Goal: Transaction & Acquisition: Book appointment/travel/reservation

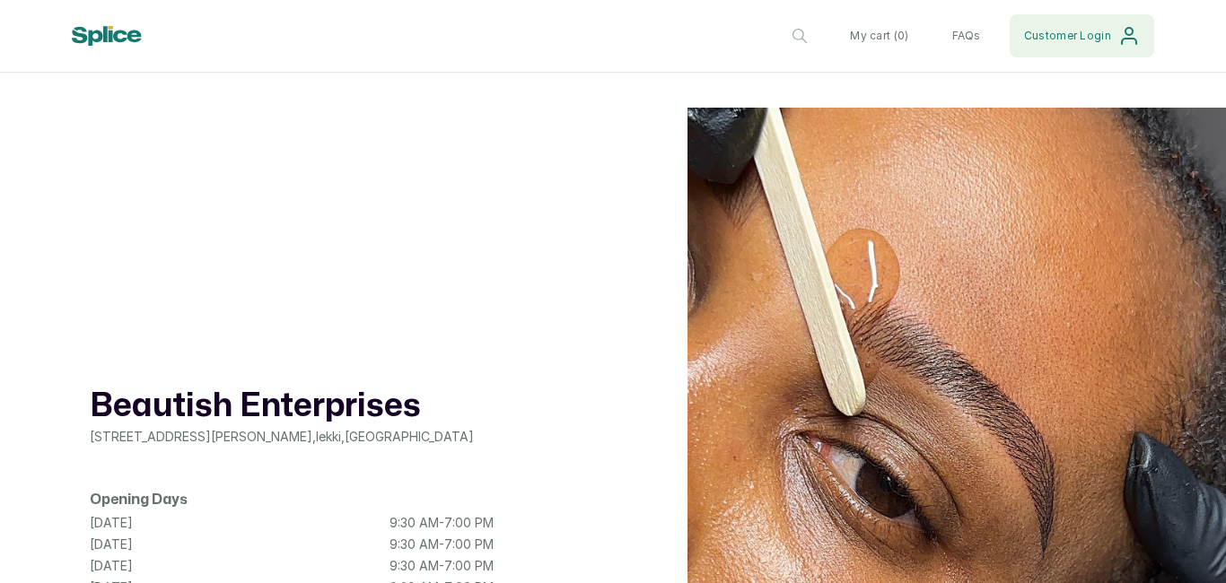
click at [1120, 20] on button "Customer Login" at bounding box center [1082, 35] width 144 height 43
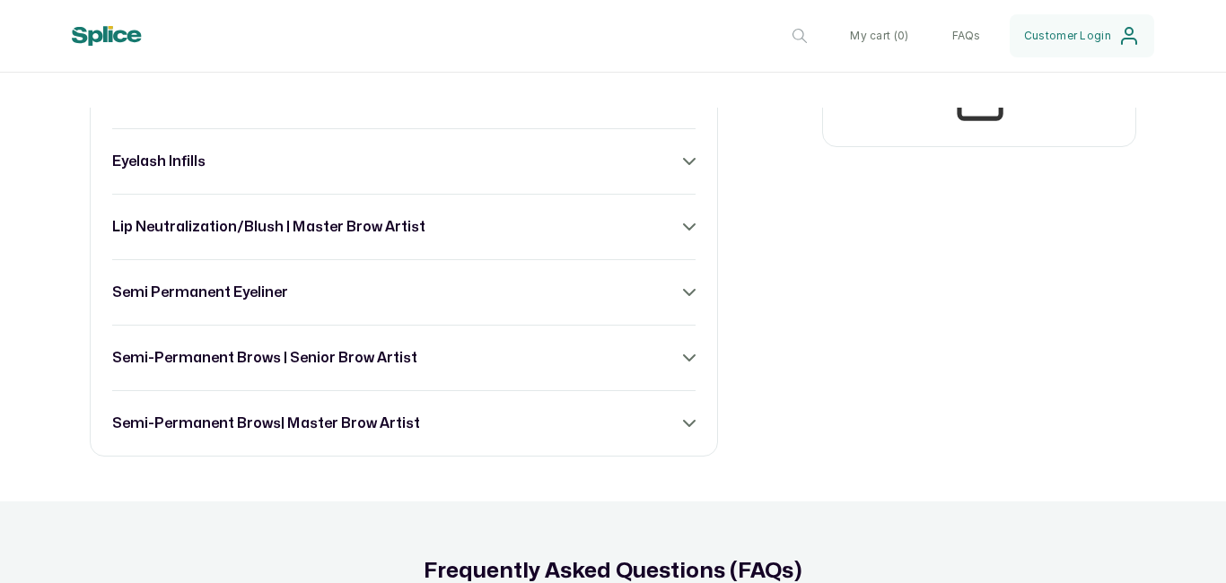
scroll to position [1256, 0]
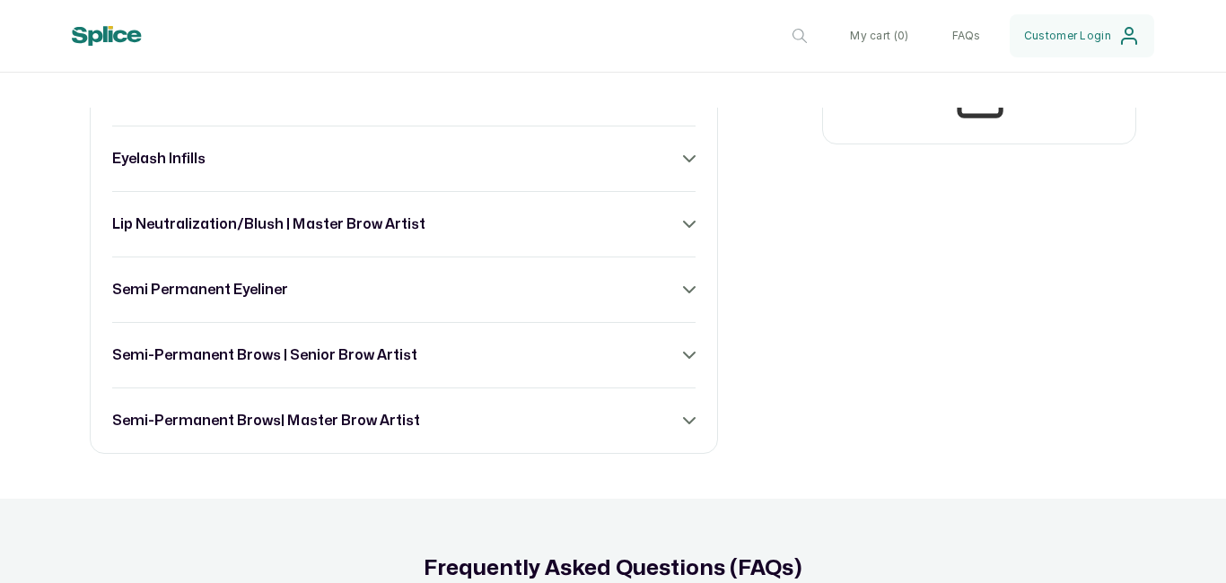
click at [692, 434] on div "brow lamination eyelash extensions eyelash infills lip neutralization/blush | m…" at bounding box center [404, 225] width 628 height 460
click at [683, 427] on icon at bounding box center [689, 421] width 13 height 13
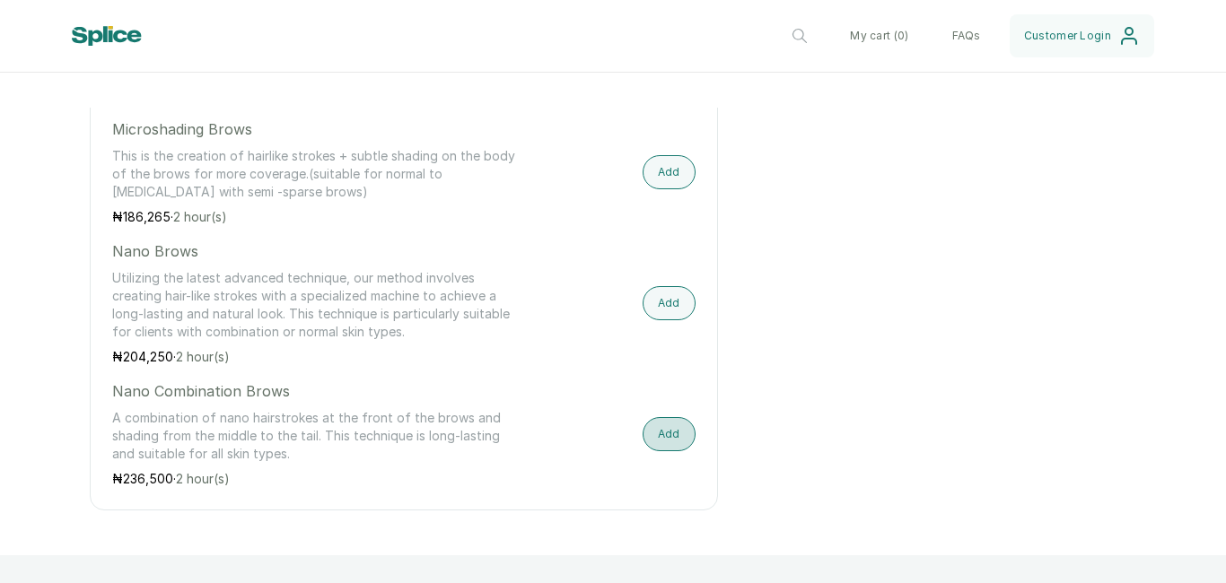
scroll to position [2226, 0]
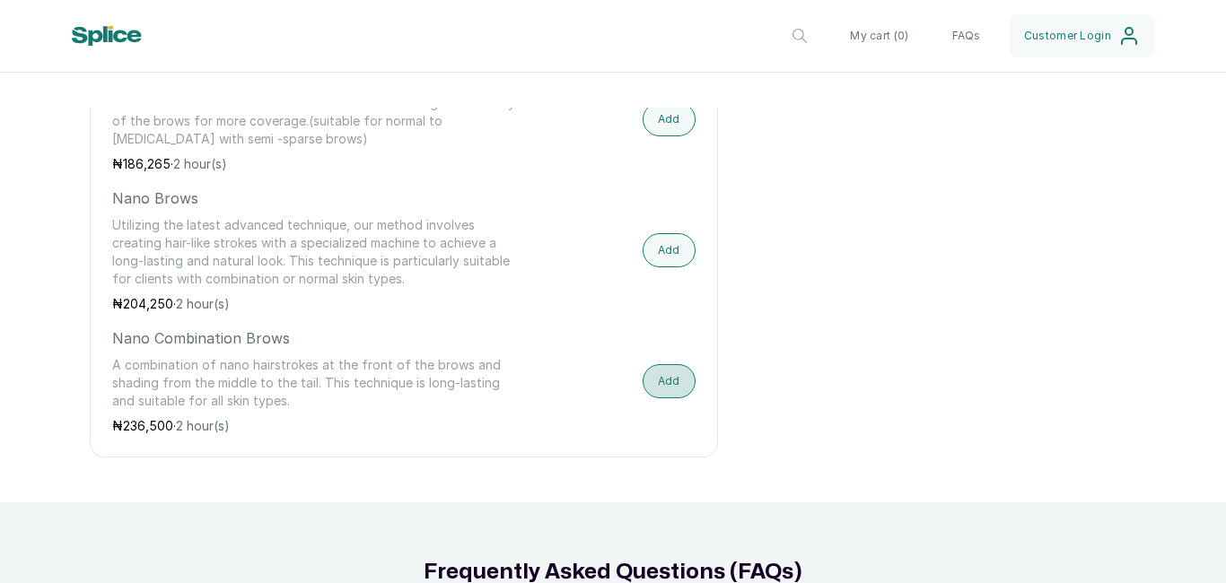
click at [668, 393] on button "Add" at bounding box center [669, 381] width 53 height 34
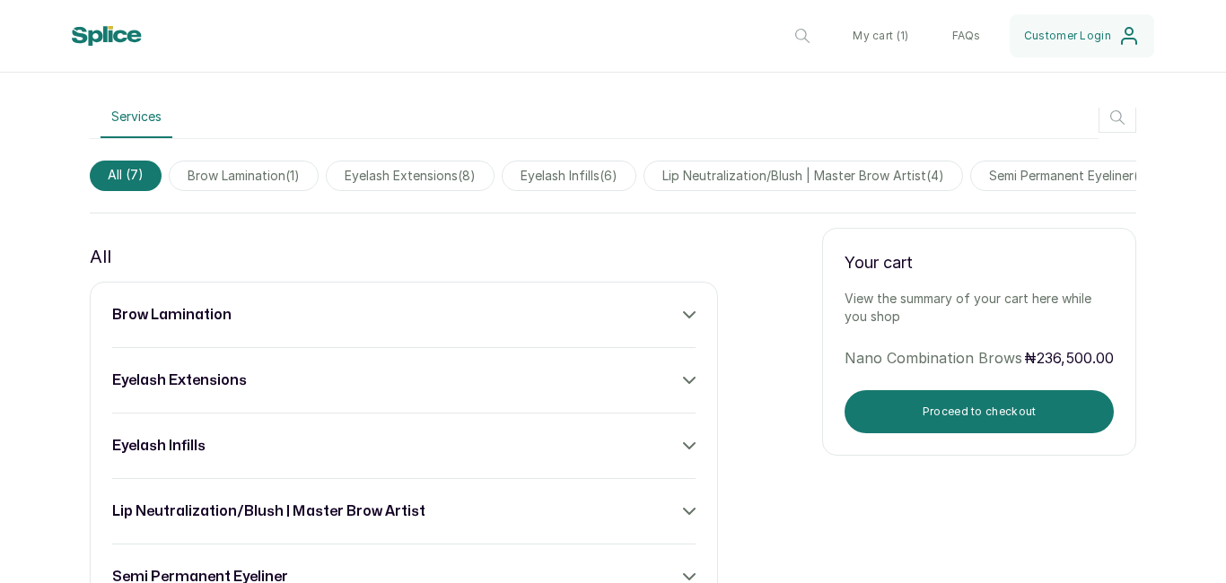
scroll to position [897, 0]
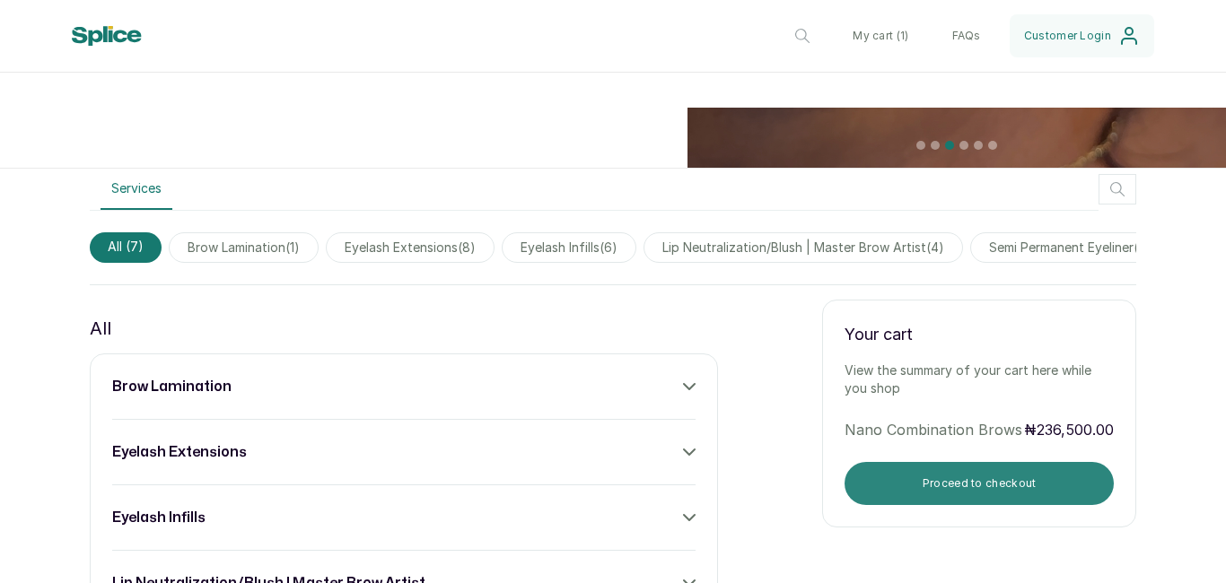
click at [1052, 482] on button "Proceed to checkout" at bounding box center [979, 483] width 269 height 43
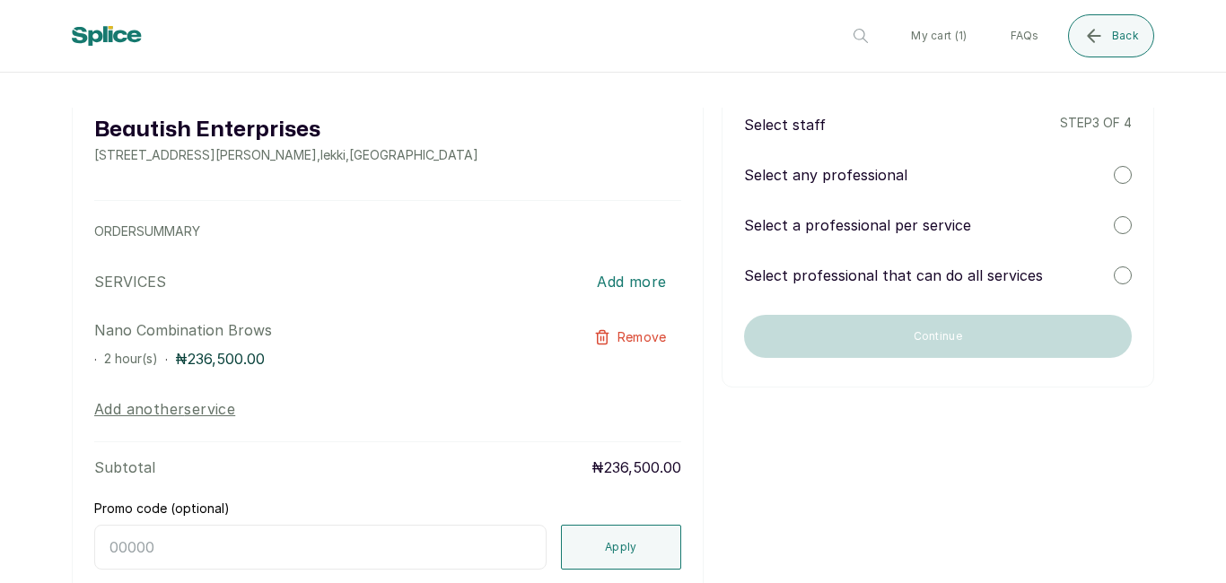
scroll to position [0, 0]
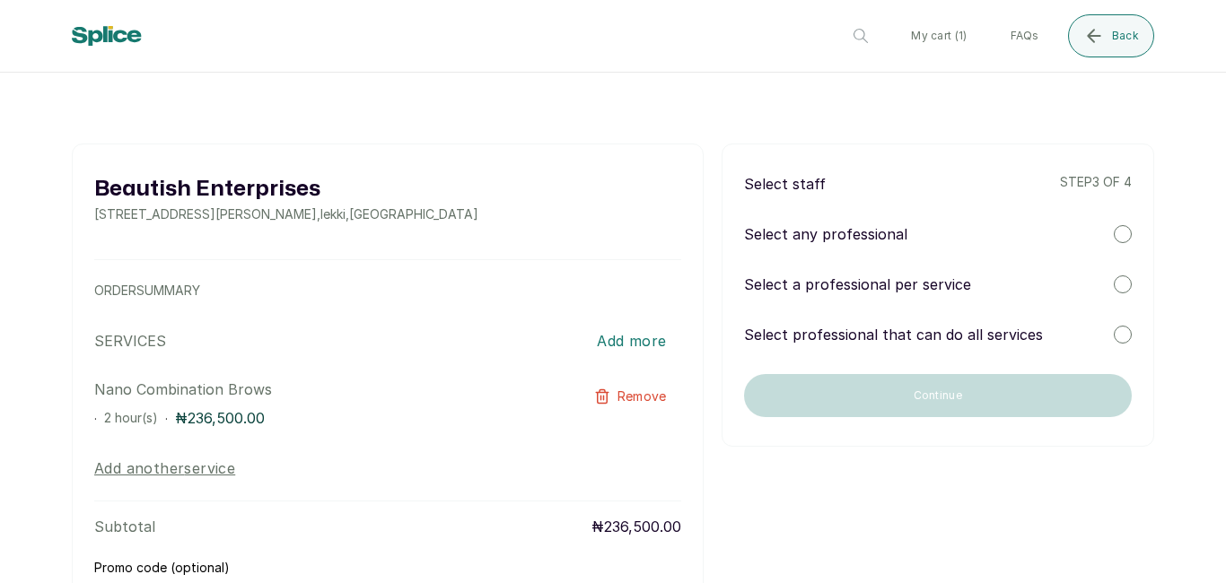
click at [1101, 225] on div "Select any professional" at bounding box center [938, 234] width 388 height 22
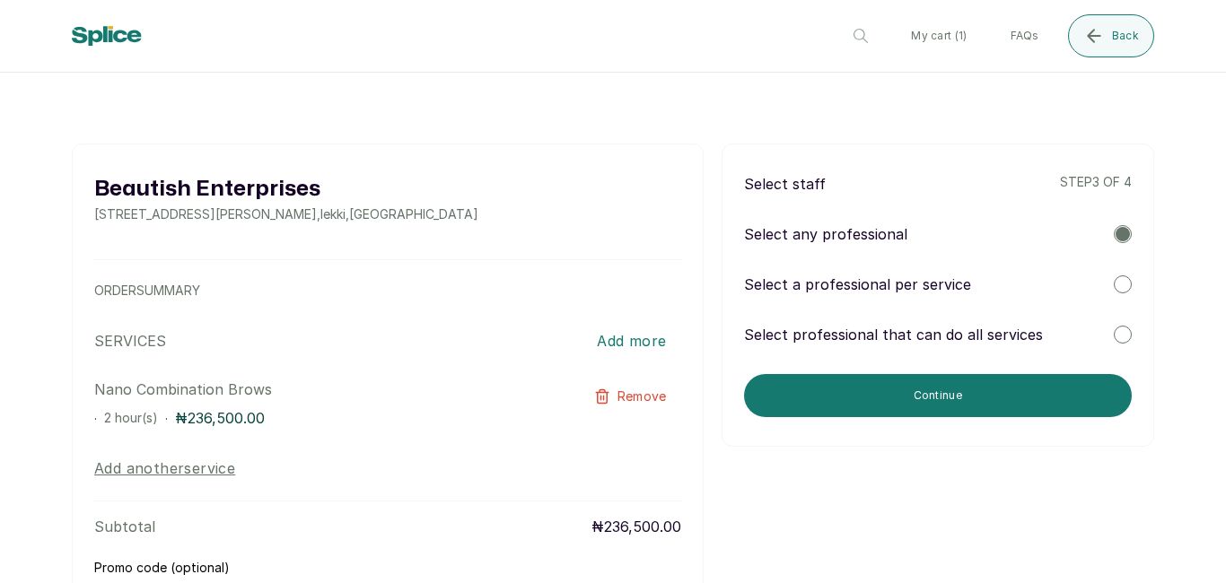
click at [1114, 279] on div at bounding box center [1123, 285] width 18 height 18
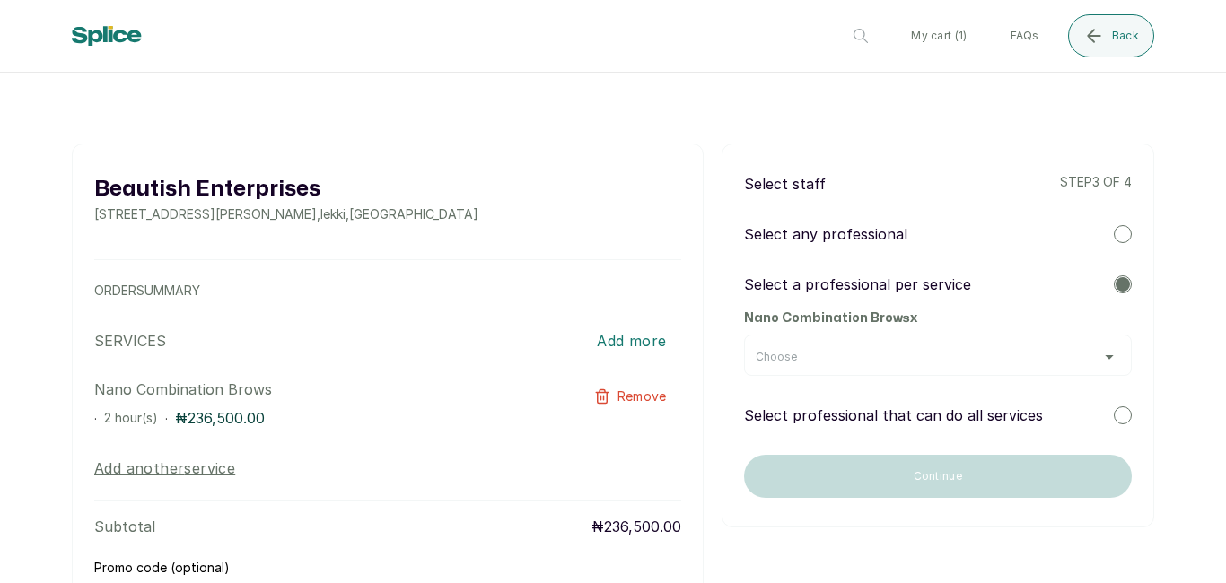
click at [1098, 354] on div "Choose" at bounding box center [938, 357] width 364 height 14
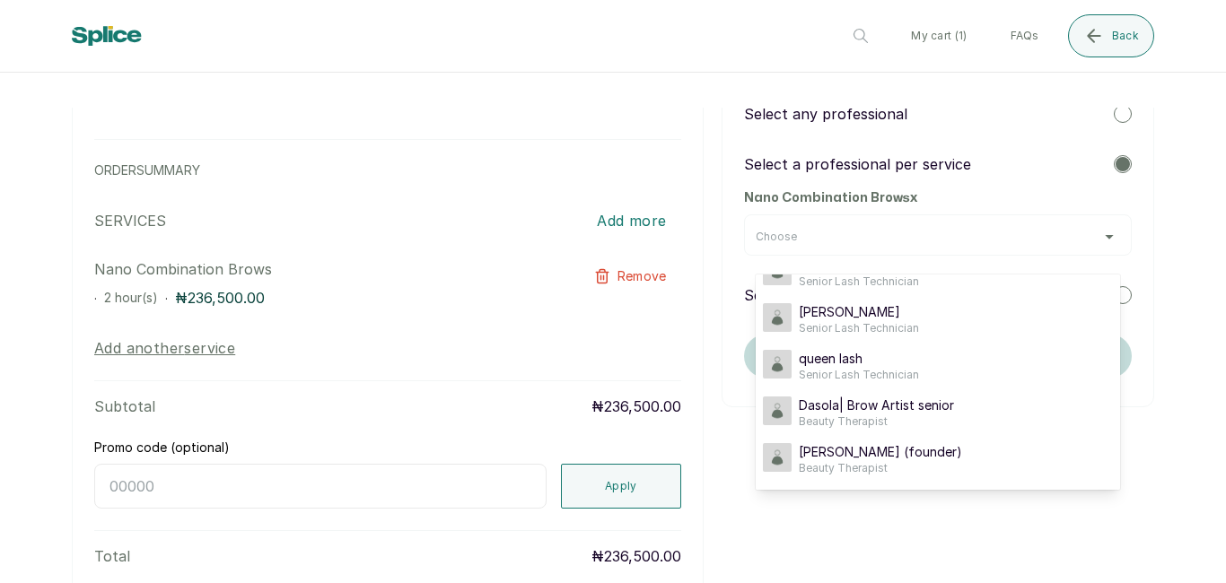
scroll to position [121, 0]
click at [968, 463] on div "[PERSON_NAME] (founder) Beauty Therapist" at bounding box center [938, 458] width 350 height 32
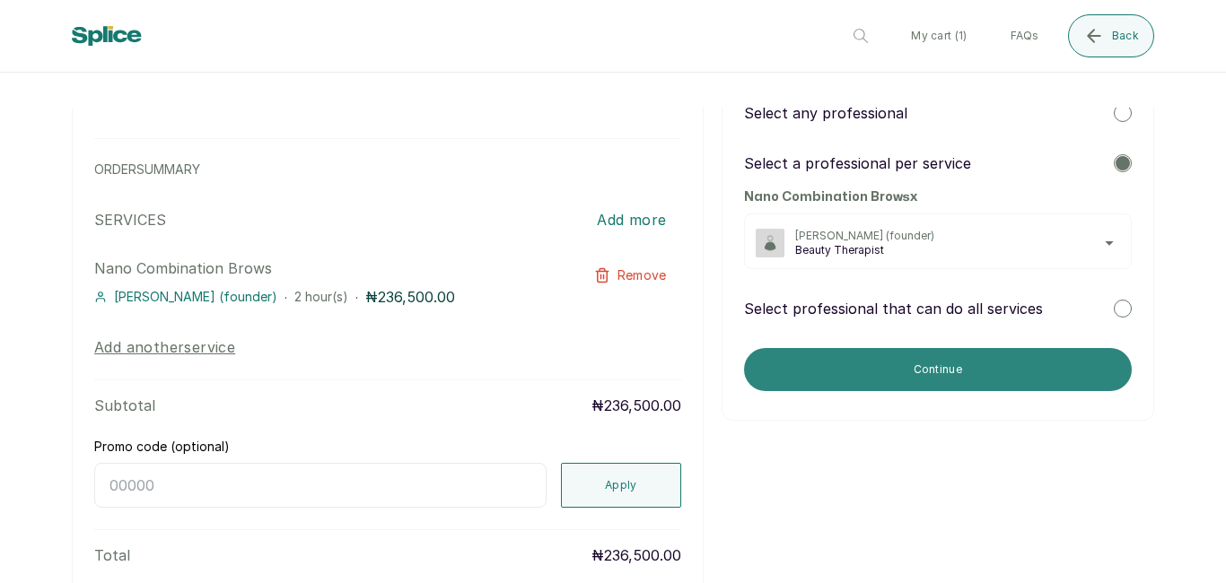
click at [1002, 374] on button "Continue" at bounding box center [938, 369] width 388 height 43
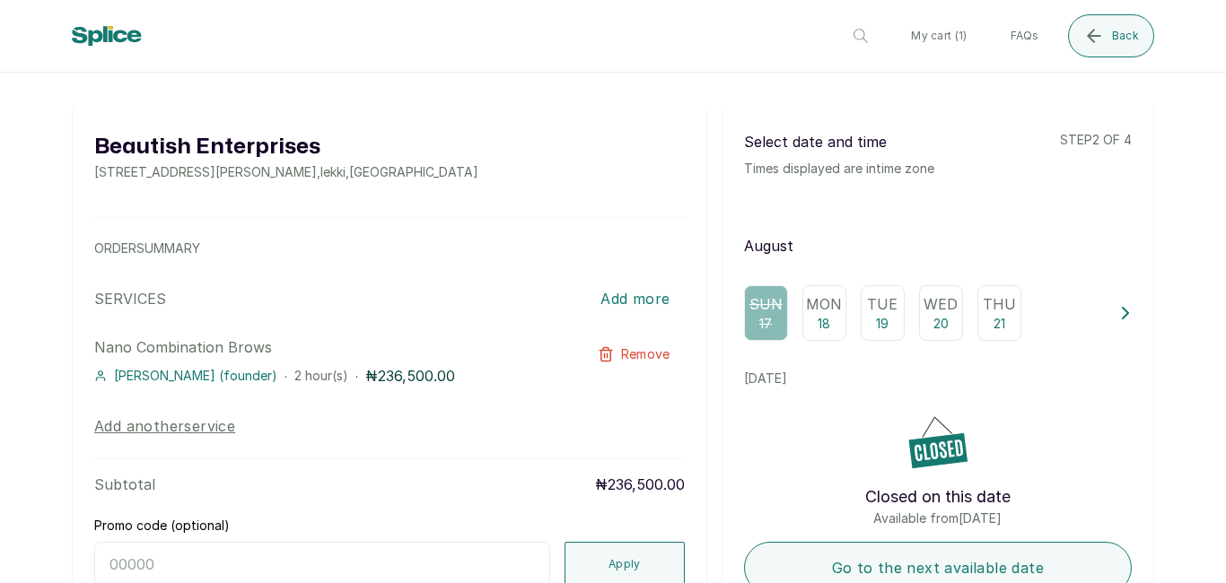
scroll to position [45, 0]
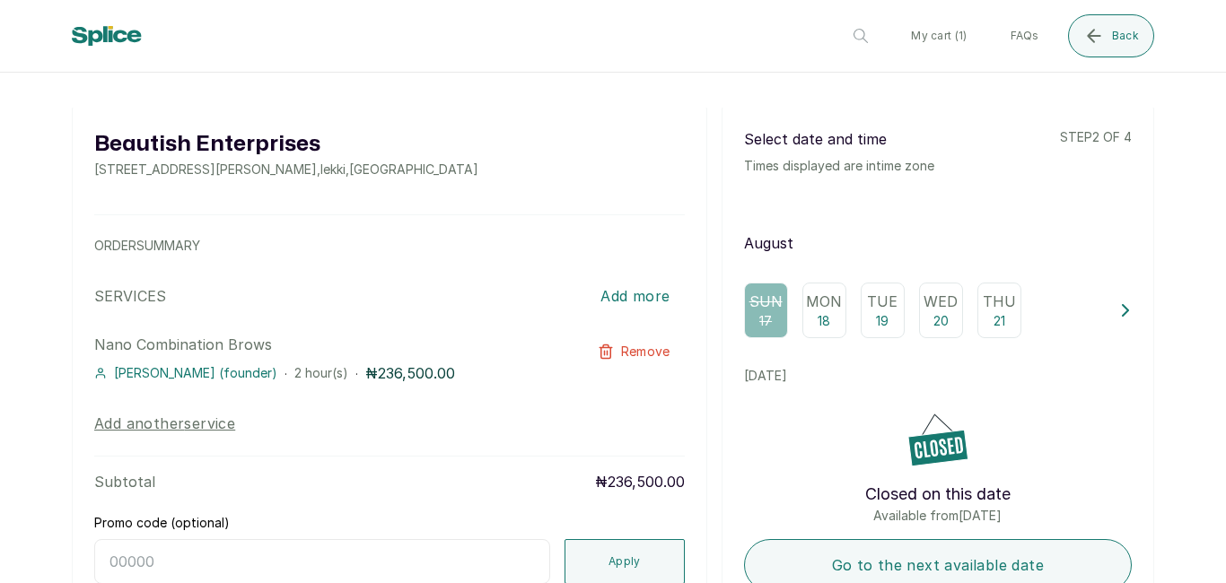
click at [1003, 316] on div "Thu 21" at bounding box center [999, 311] width 44 height 56
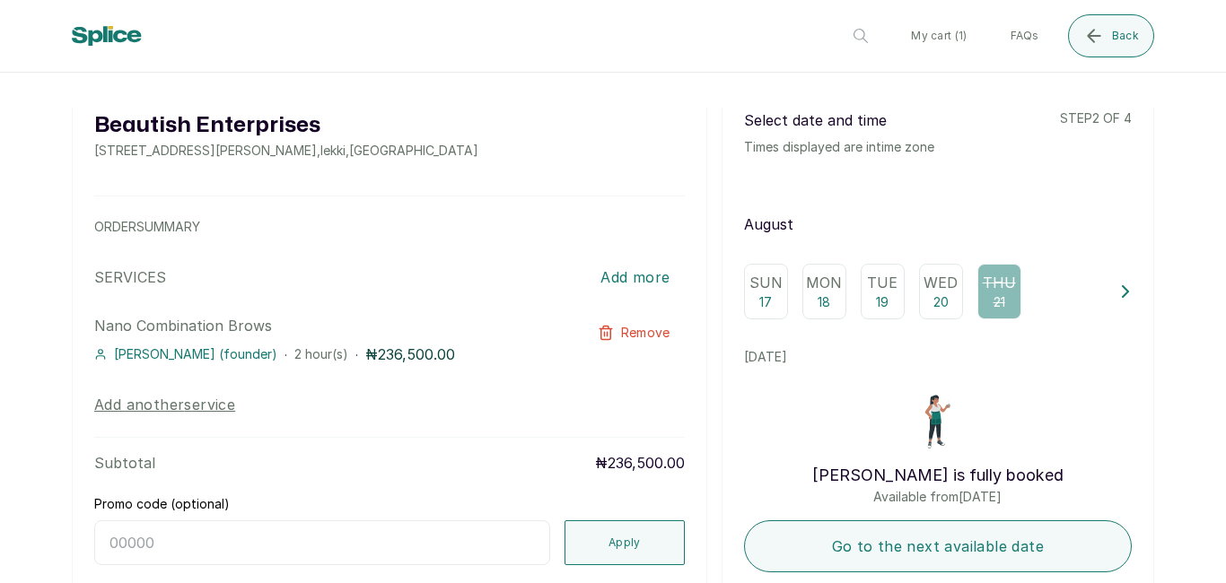
scroll to position [66, 0]
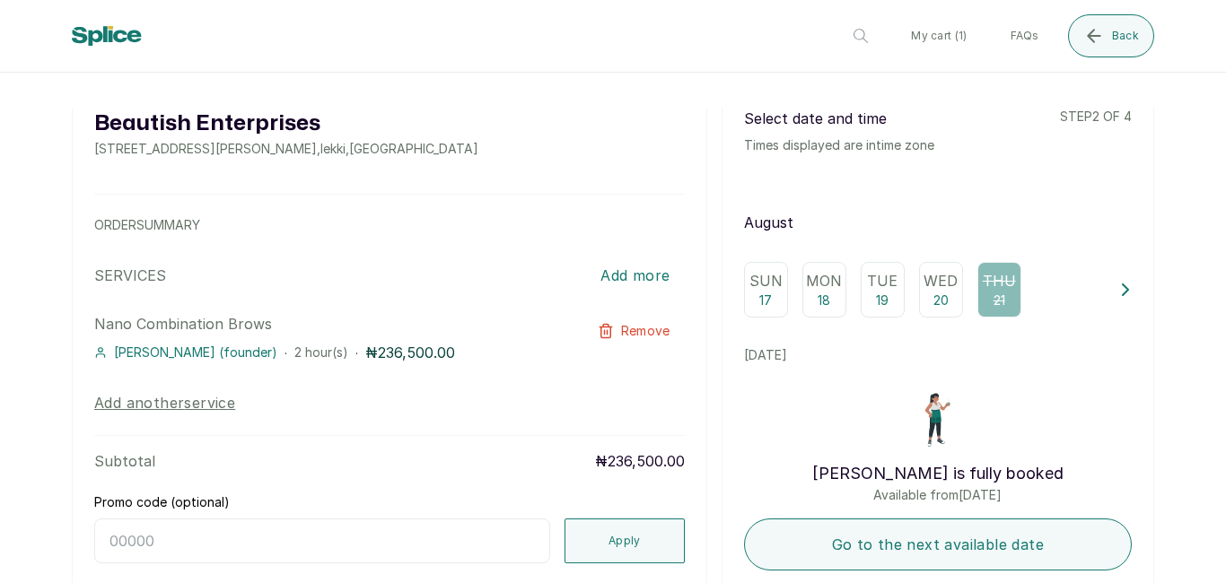
click at [1119, 296] on icon at bounding box center [1125, 290] width 13 height 13
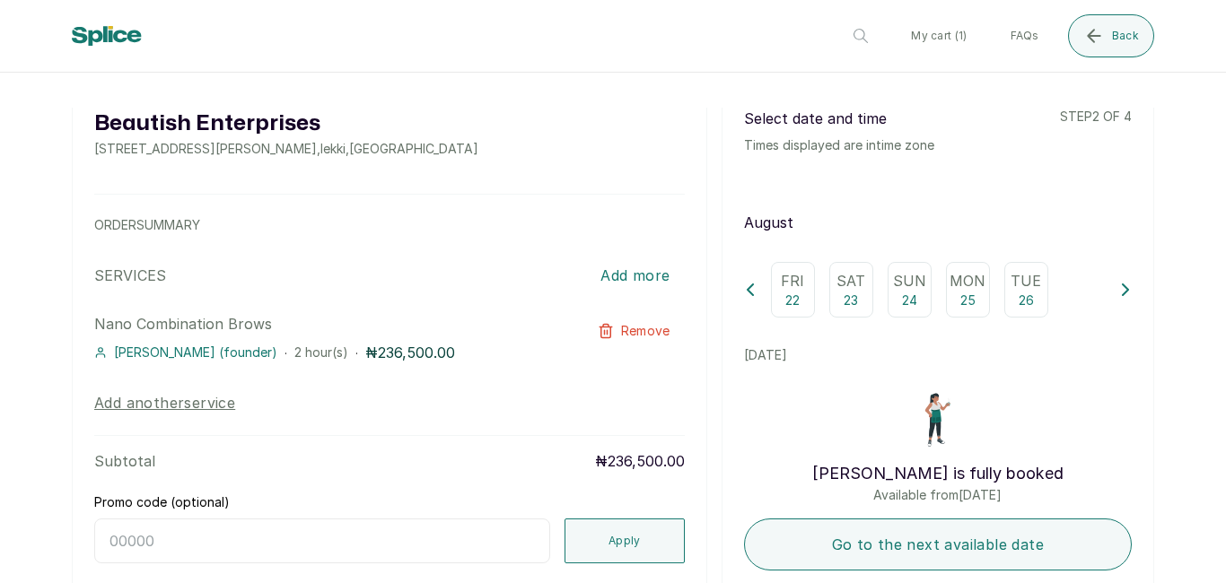
click at [792, 306] on div "Fri 22" at bounding box center [793, 290] width 44 height 56
click at [844, 288] on p "Sat" at bounding box center [850, 281] width 29 height 22
click at [902, 293] on p "24" at bounding box center [909, 301] width 15 height 18
click at [962, 280] on p "Mon" at bounding box center [968, 281] width 36 height 22
click at [1014, 287] on p "Tue" at bounding box center [1026, 281] width 31 height 22
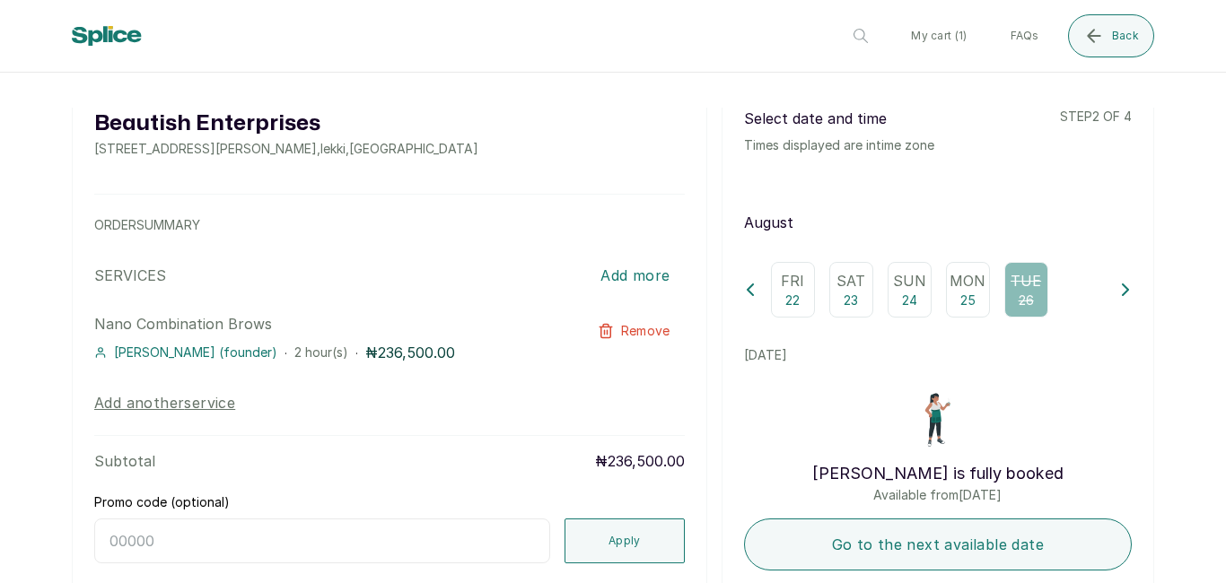
click at [1119, 294] on icon at bounding box center [1125, 290] width 13 height 13
click at [803, 297] on div "Wed 27" at bounding box center [793, 290] width 44 height 56
click at [851, 281] on p "Thu" at bounding box center [851, 281] width 33 height 22
click at [902, 295] on p "29" at bounding box center [909, 301] width 15 height 18
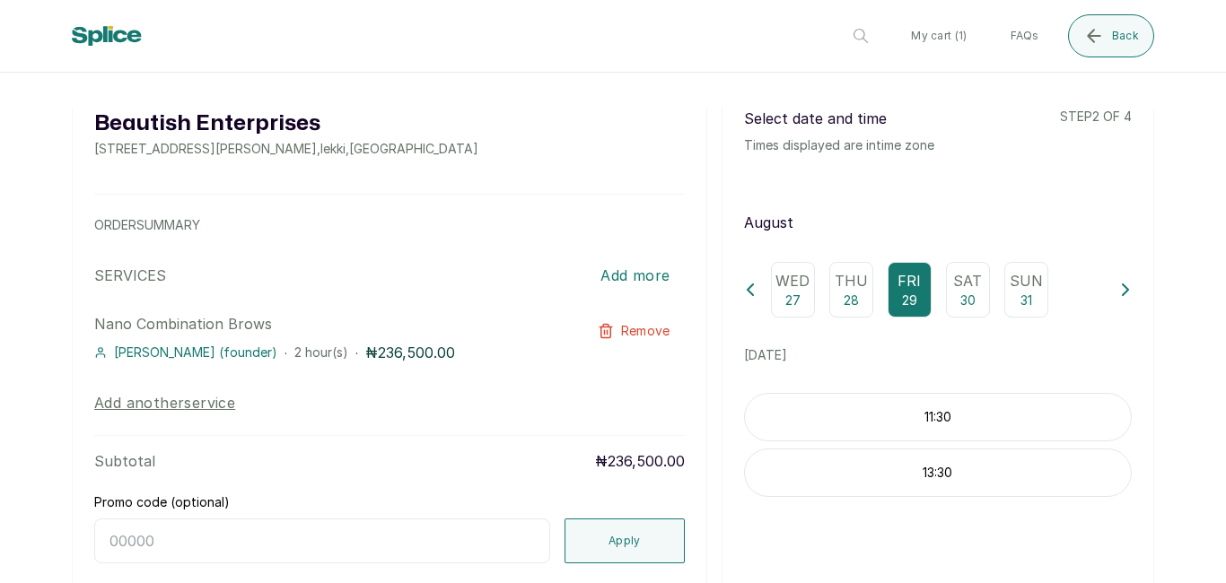
click at [956, 283] on p "Sat" at bounding box center [967, 281] width 29 height 22
click at [950, 426] on p "11:30" at bounding box center [938, 417] width 386 height 18
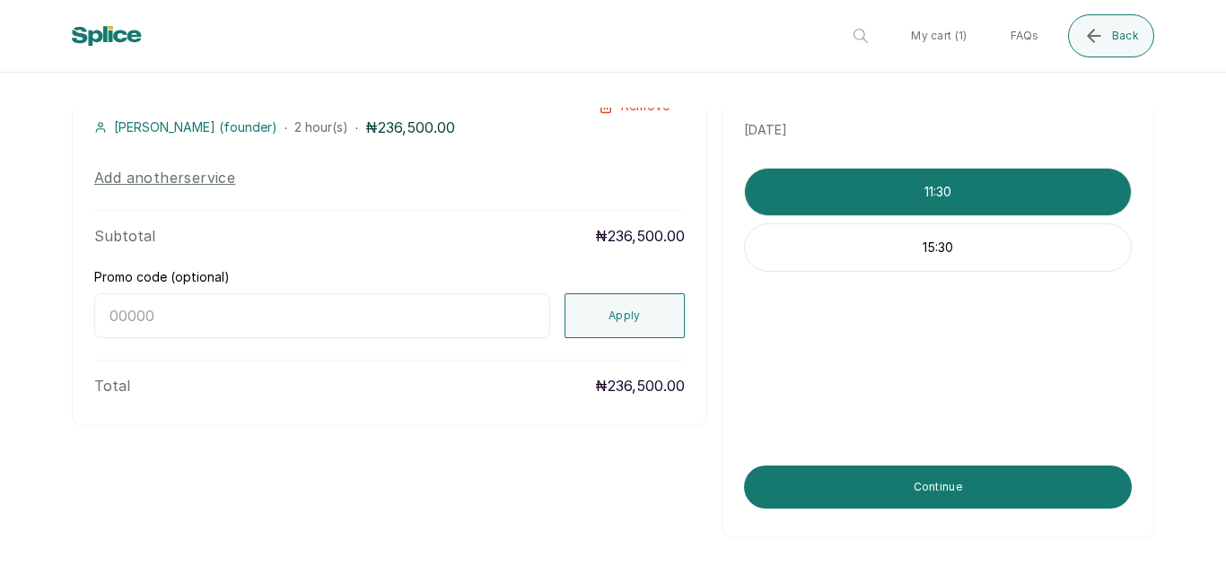
scroll to position [306, 0]
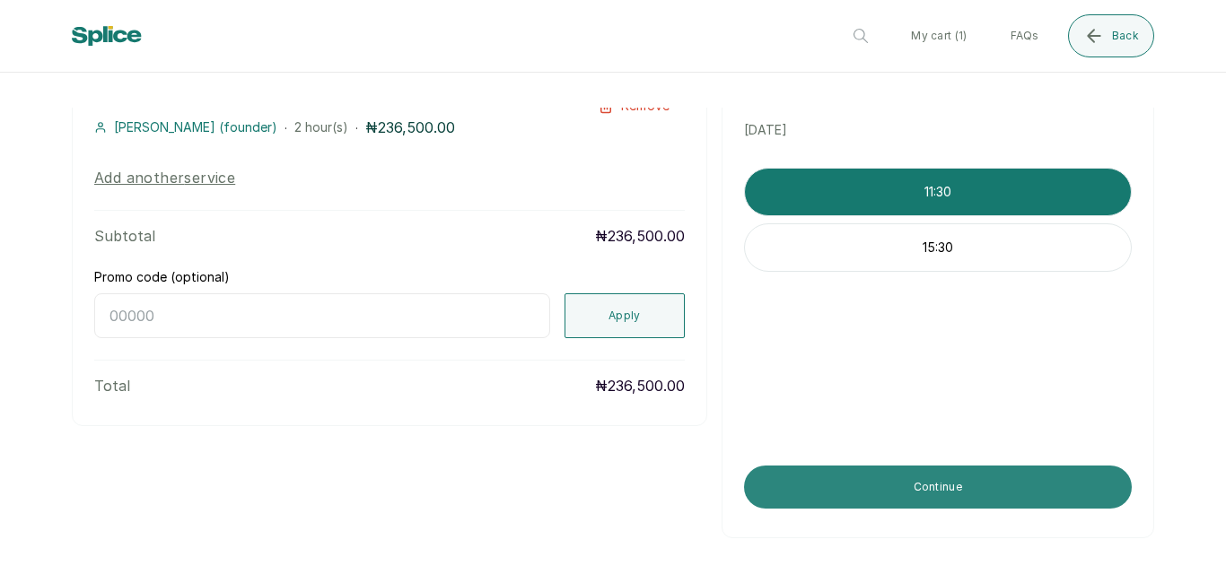
click at [943, 486] on button "Continue" at bounding box center [938, 487] width 388 height 43
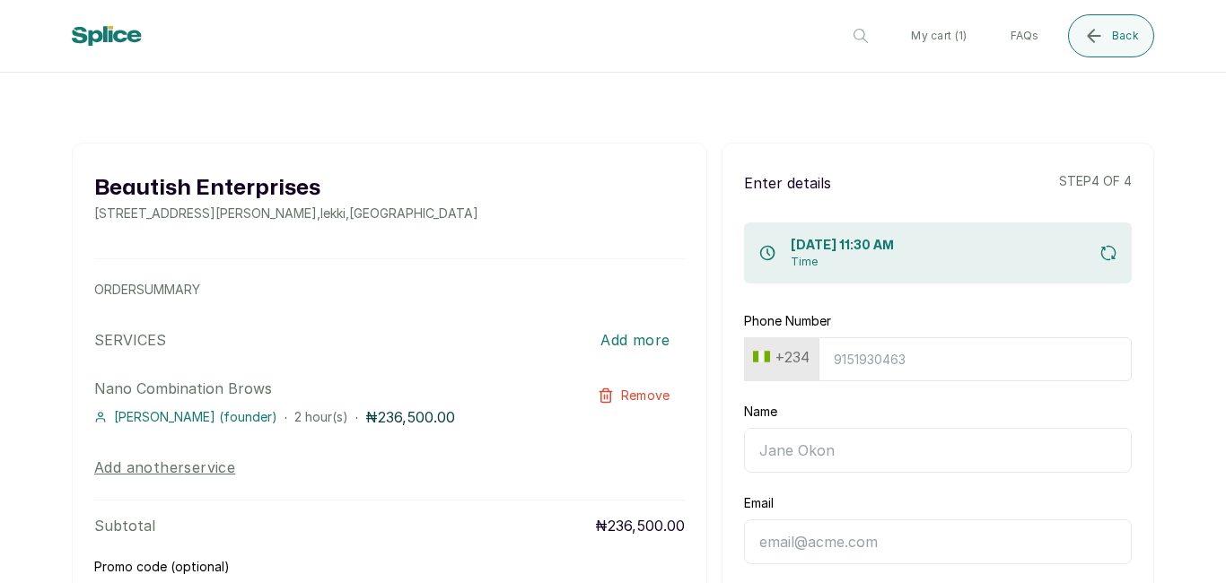
scroll to position [0, 0]
click at [941, 364] on input "Phone Number" at bounding box center [975, 360] width 313 height 44
type input "9"
type input "9025869431"
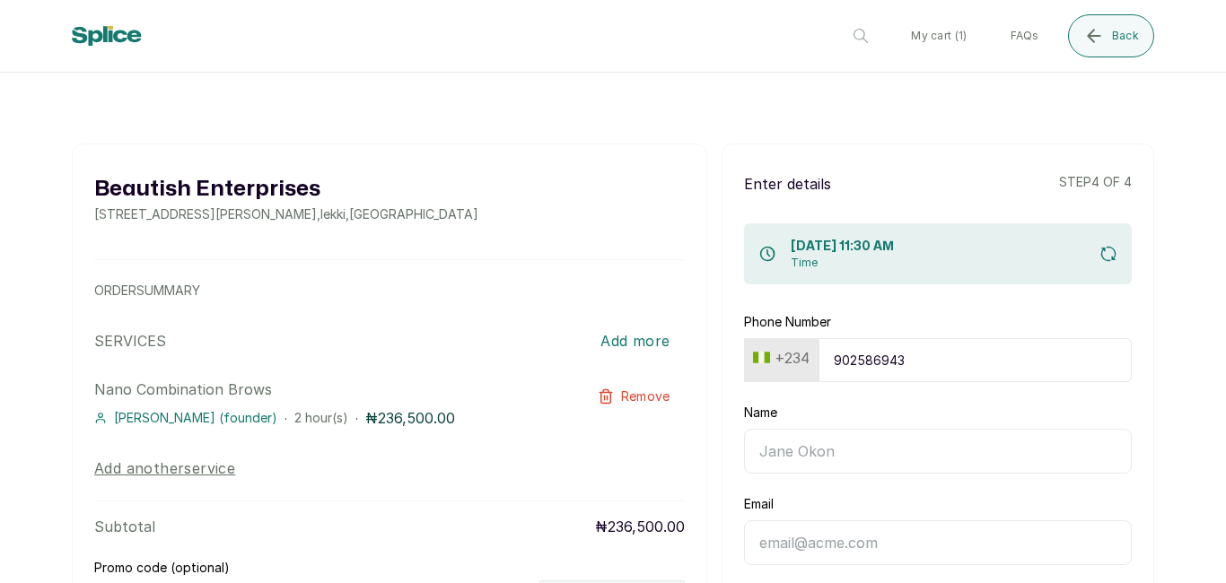
type input "[PERSON_NAME]"
type input "[EMAIL_ADDRESS][DOMAIN_NAME]"
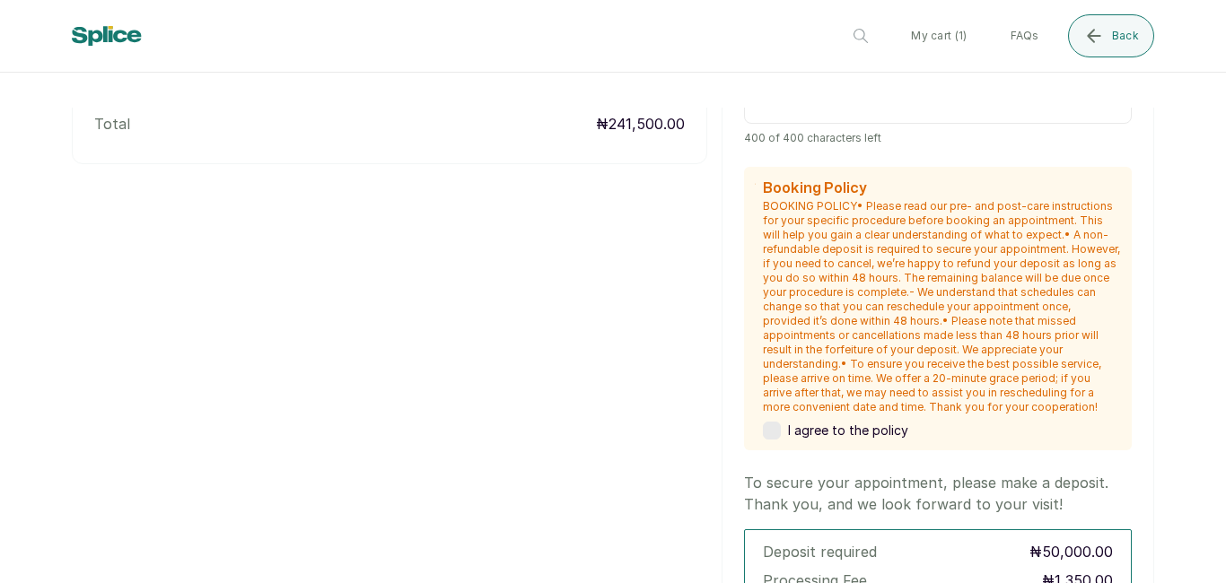
scroll to position [595, 0]
type input "9025869431"
click at [1026, 432] on div "I agree to the policy" at bounding box center [942, 428] width 358 height 18
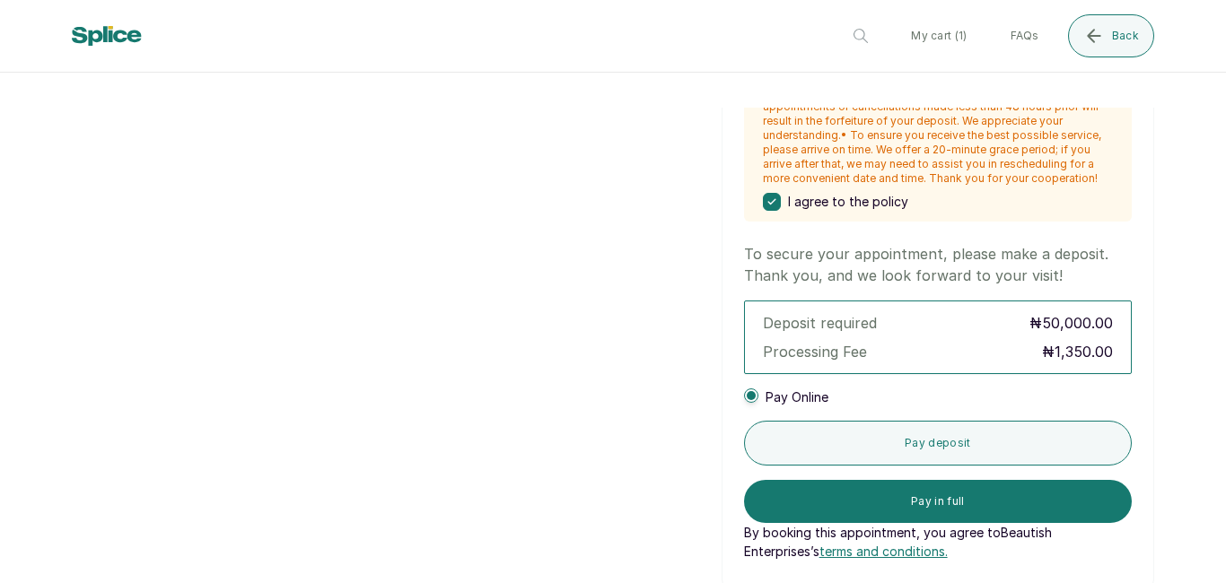
scroll to position [826, 0]
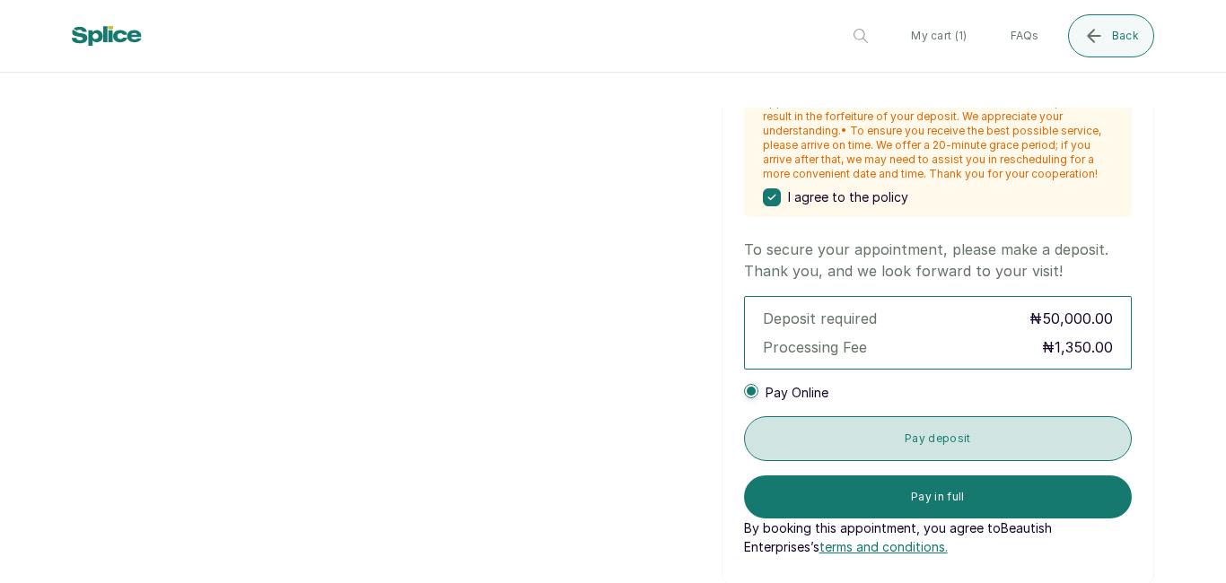
click at [1066, 437] on button "Pay deposit" at bounding box center [938, 438] width 388 height 45
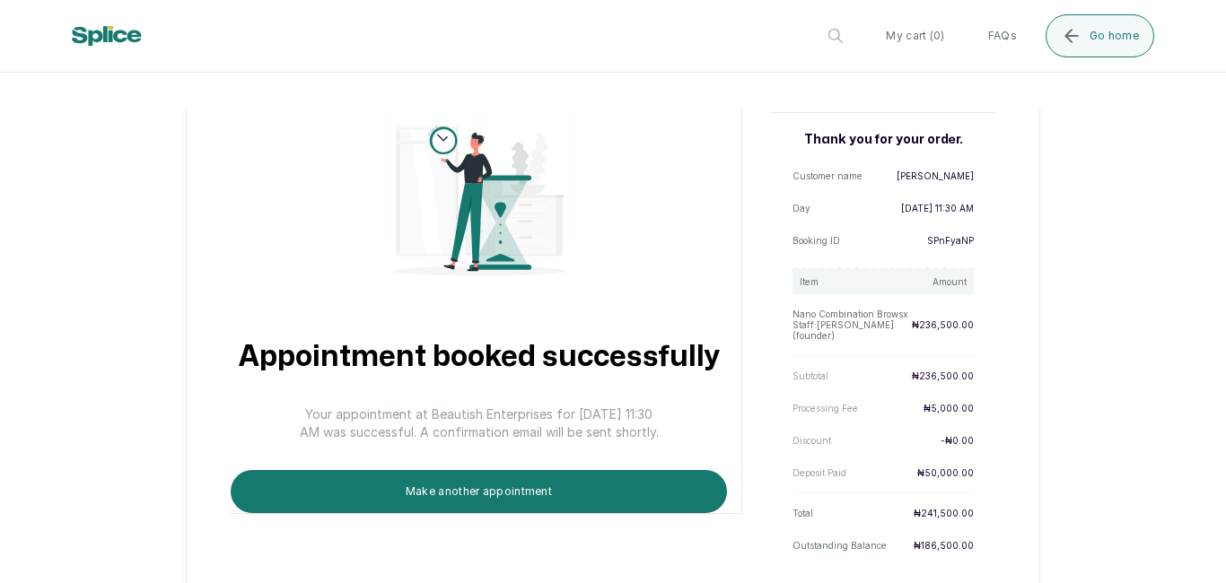
scroll to position [168, 0]
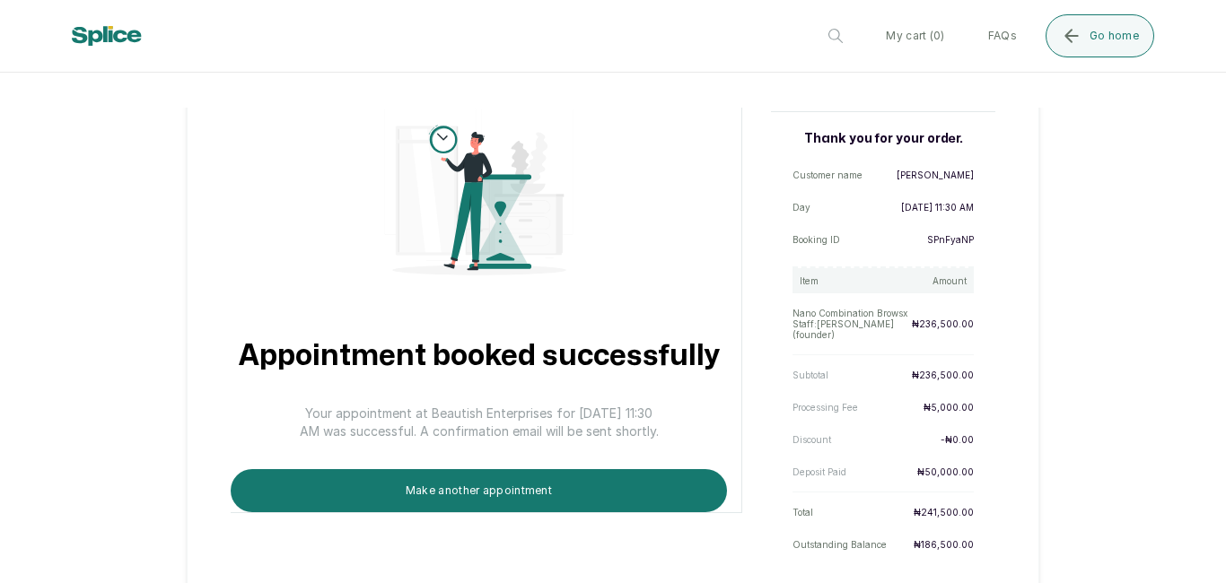
click at [721, 280] on div "Appointment booked successfully Your appointment at Beautish Enterprises for [D…" at bounding box center [487, 298] width 512 height 430
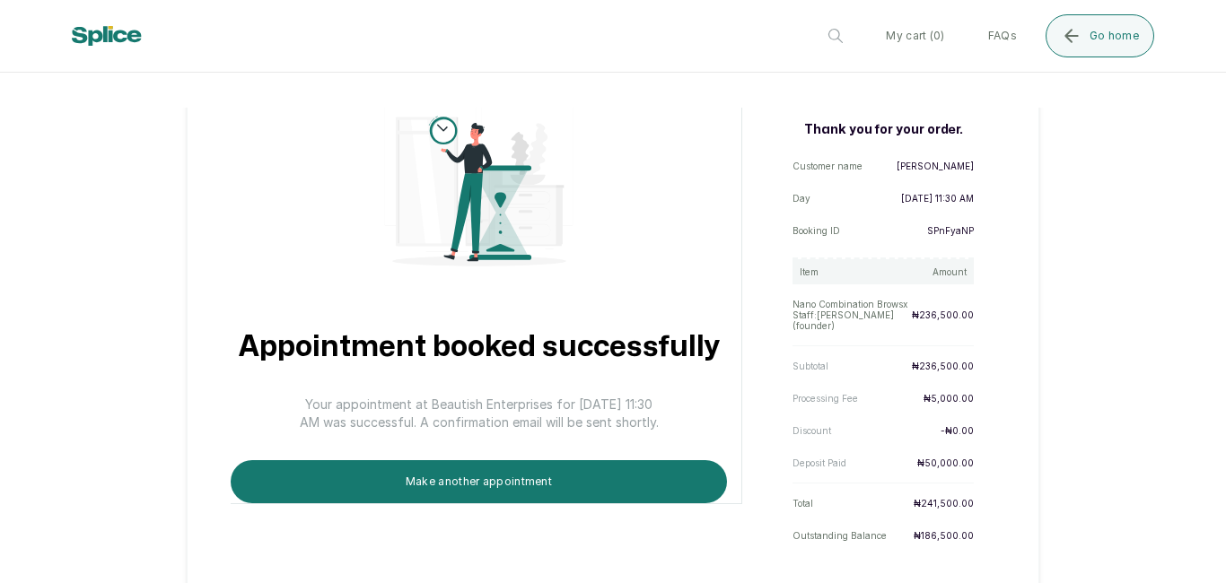
scroll to position [182, 0]
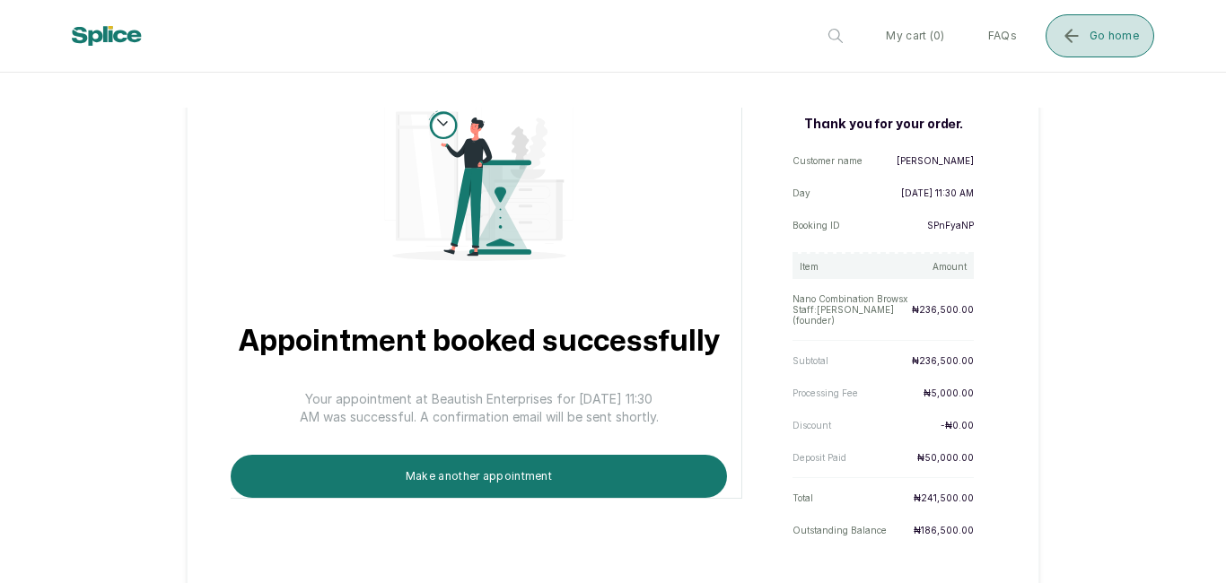
click at [1075, 50] on button "Go home" at bounding box center [1100, 35] width 109 height 43
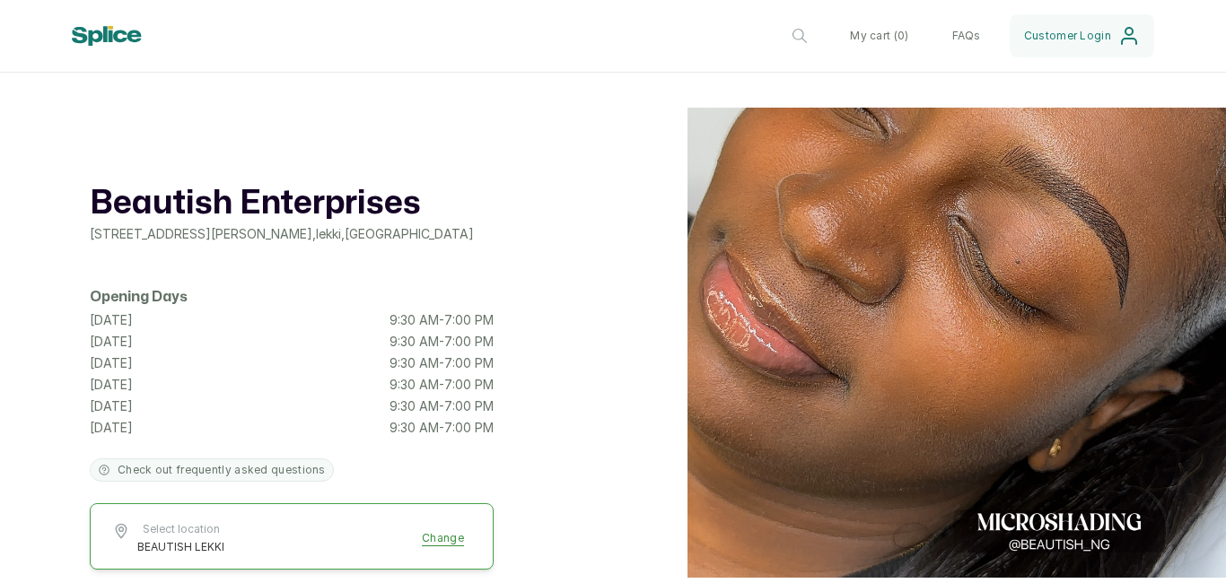
scroll to position [204, 0]
